Goal: Task Accomplishment & Management: Manage account settings

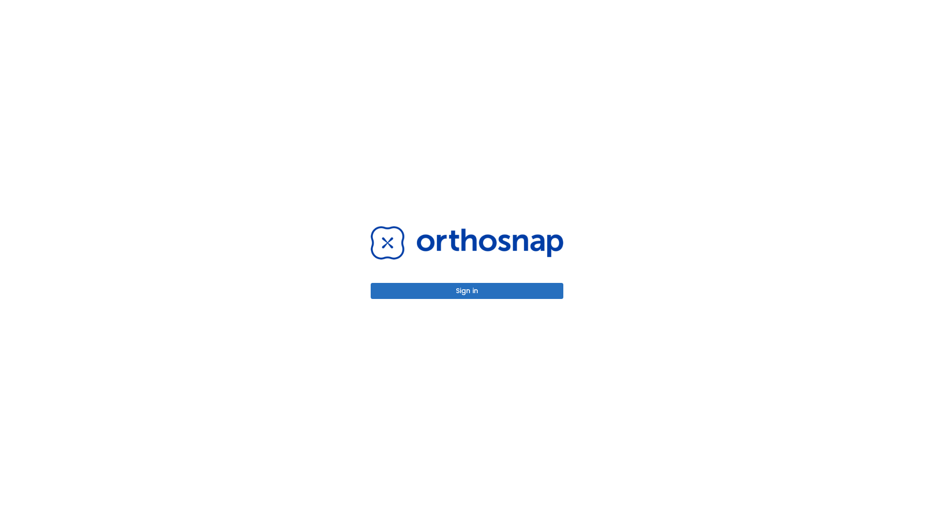
click at [467, 291] on button "Sign in" at bounding box center [467, 291] width 193 height 16
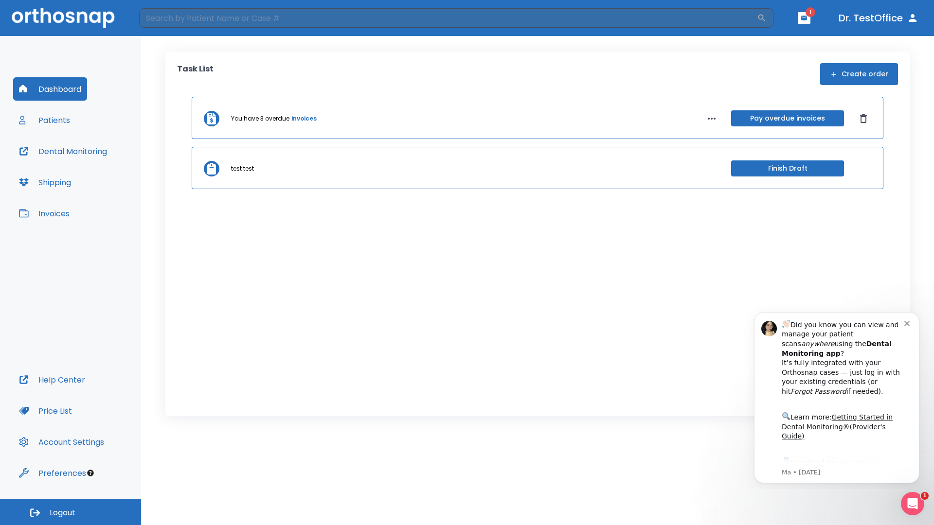
click at [71, 512] on span "Logout" at bounding box center [63, 513] width 26 height 11
